Goal: Check status: Check status

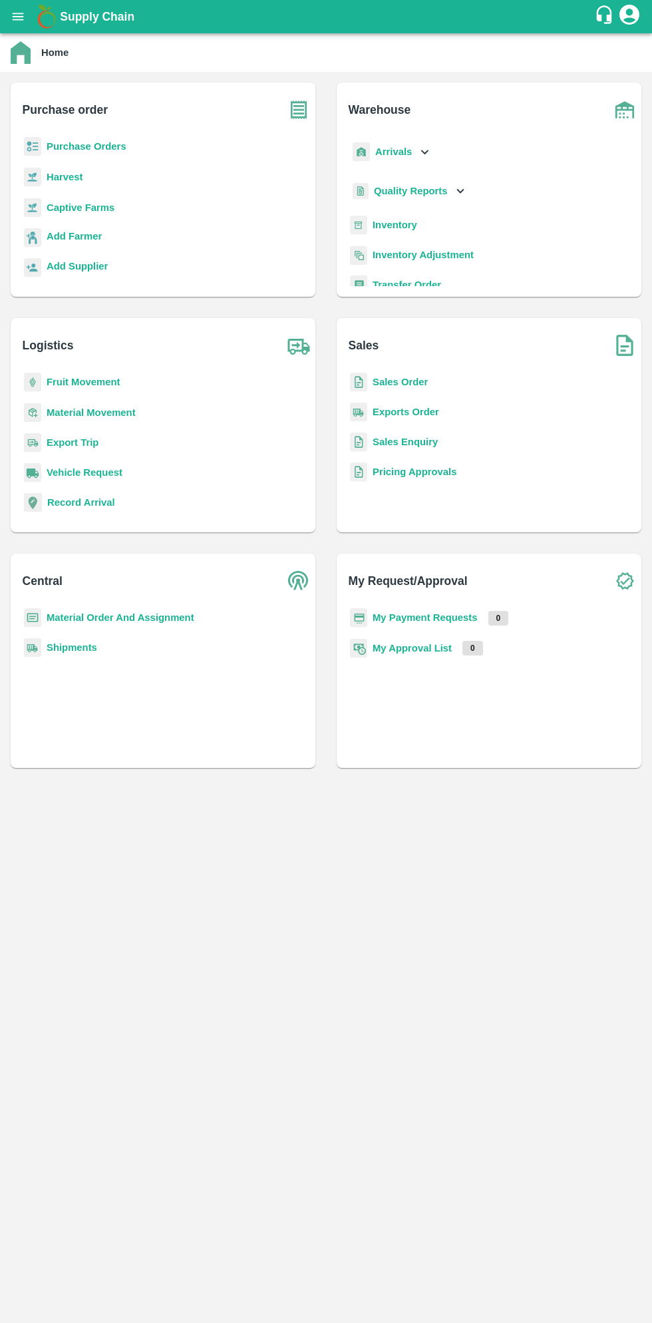
click at [25, 17] on button "open drawer" at bounding box center [18, 16] width 31 height 31
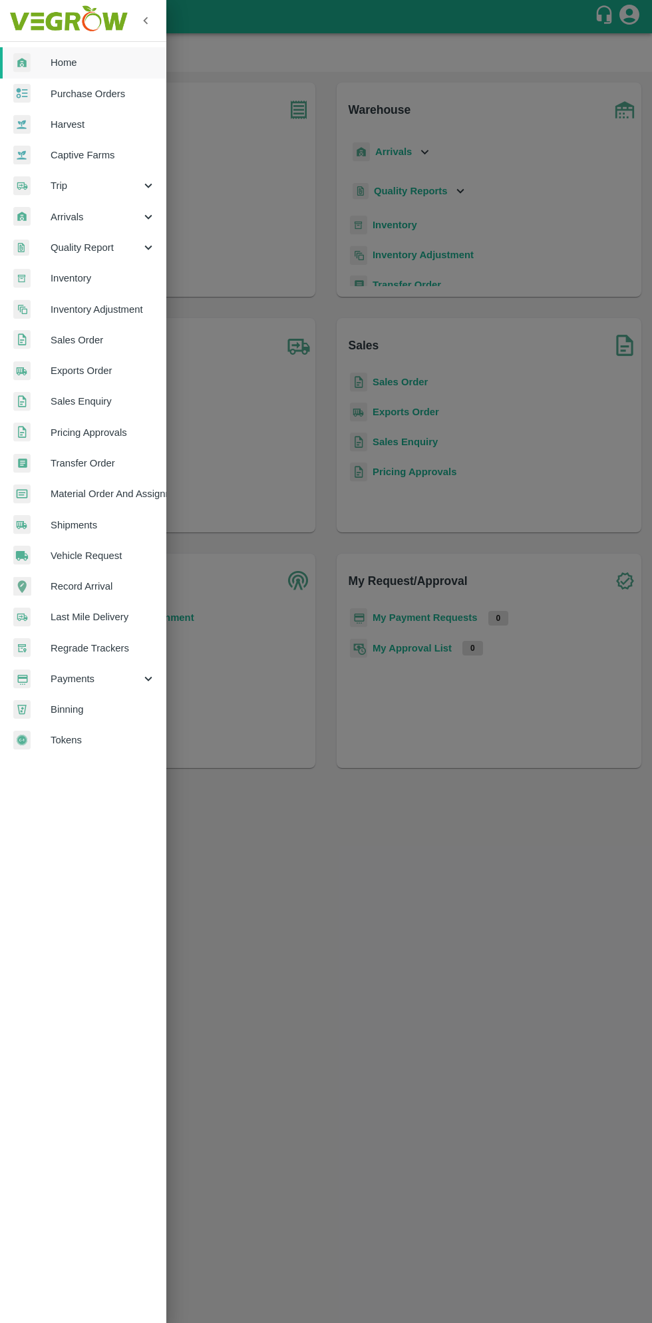
click at [124, 494] on span "Material Order And Assignment" at bounding box center [103, 494] width 105 height 15
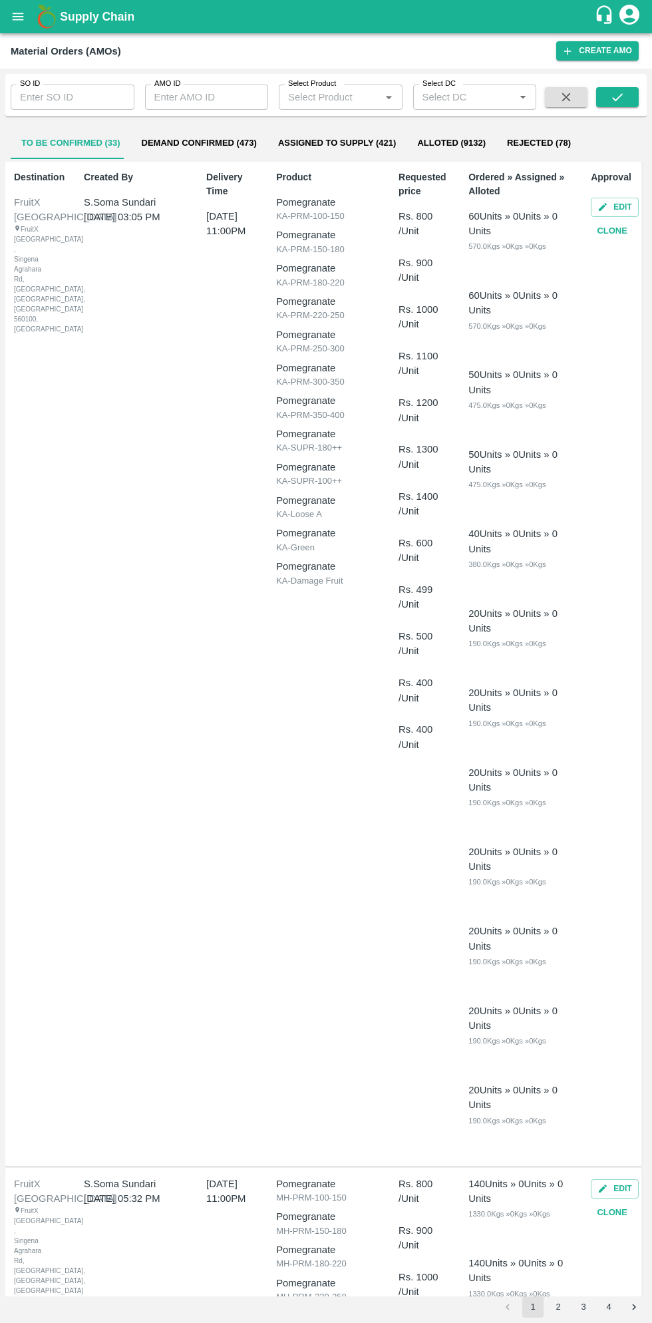
click at [73, 97] on input "SO ID" at bounding box center [73, 97] width 124 height 25
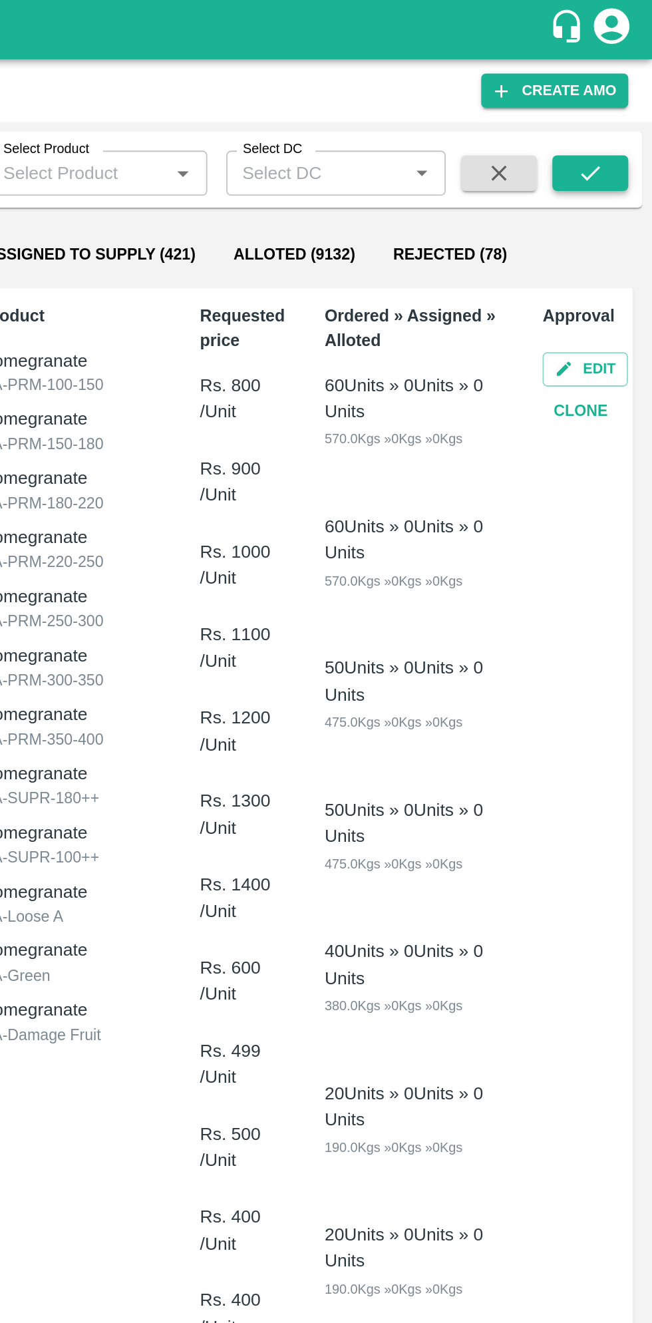
type input "602849"
click at [618, 100] on icon "submit" at bounding box center [617, 97] width 15 height 15
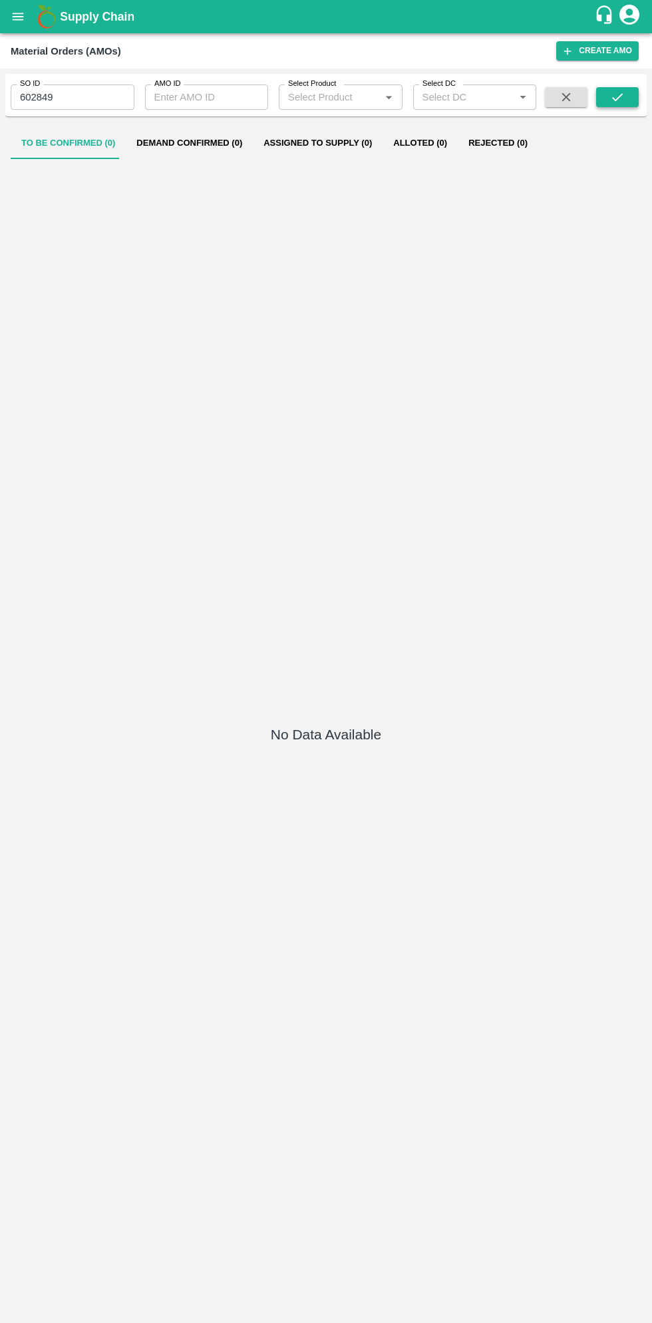
click at [618, 91] on icon "submit" at bounding box center [617, 97] width 15 height 15
click at [615, 103] on icon "submit" at bounding box center [617, 97] width 15 height 15
